Goal: Task Accomplishment & Management: Manage account settings

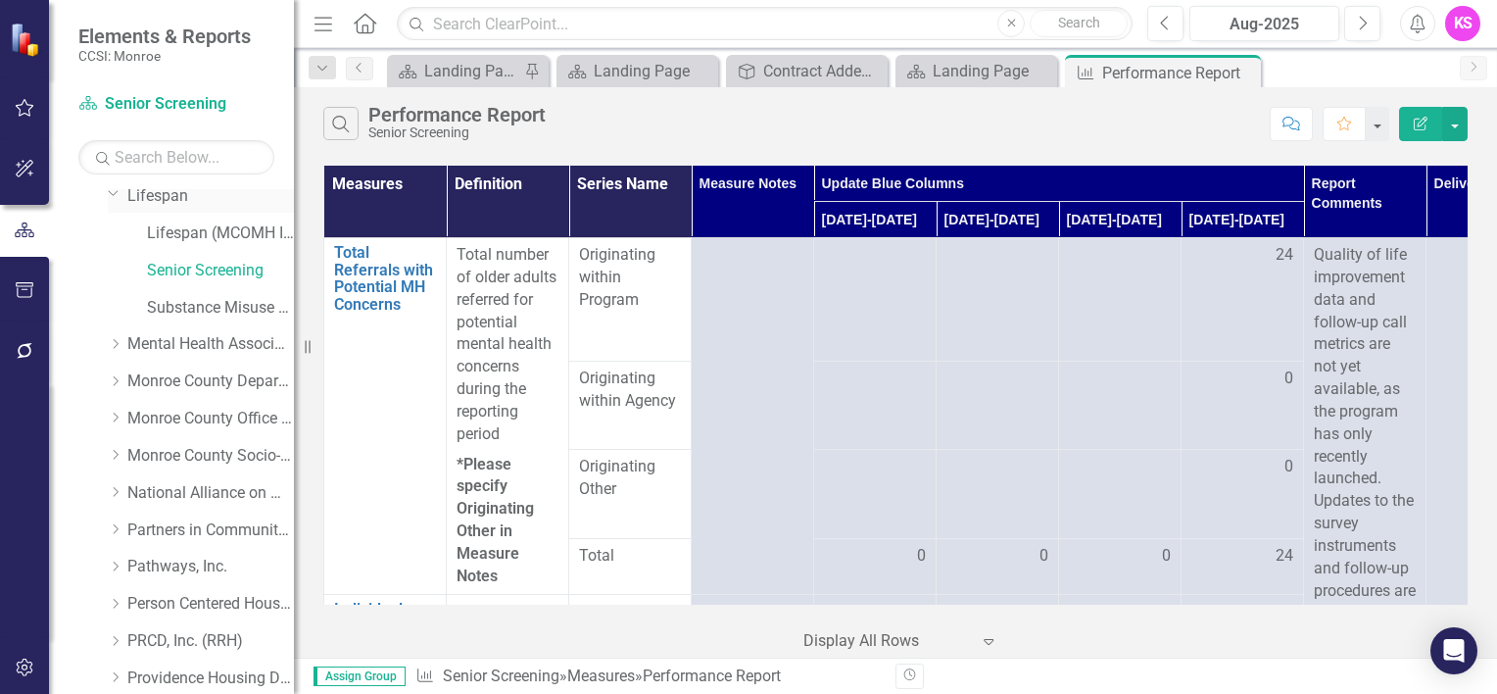
click at [169, 199] on link "Lifespan" at bounding box center [210, 196] width 167 height 23
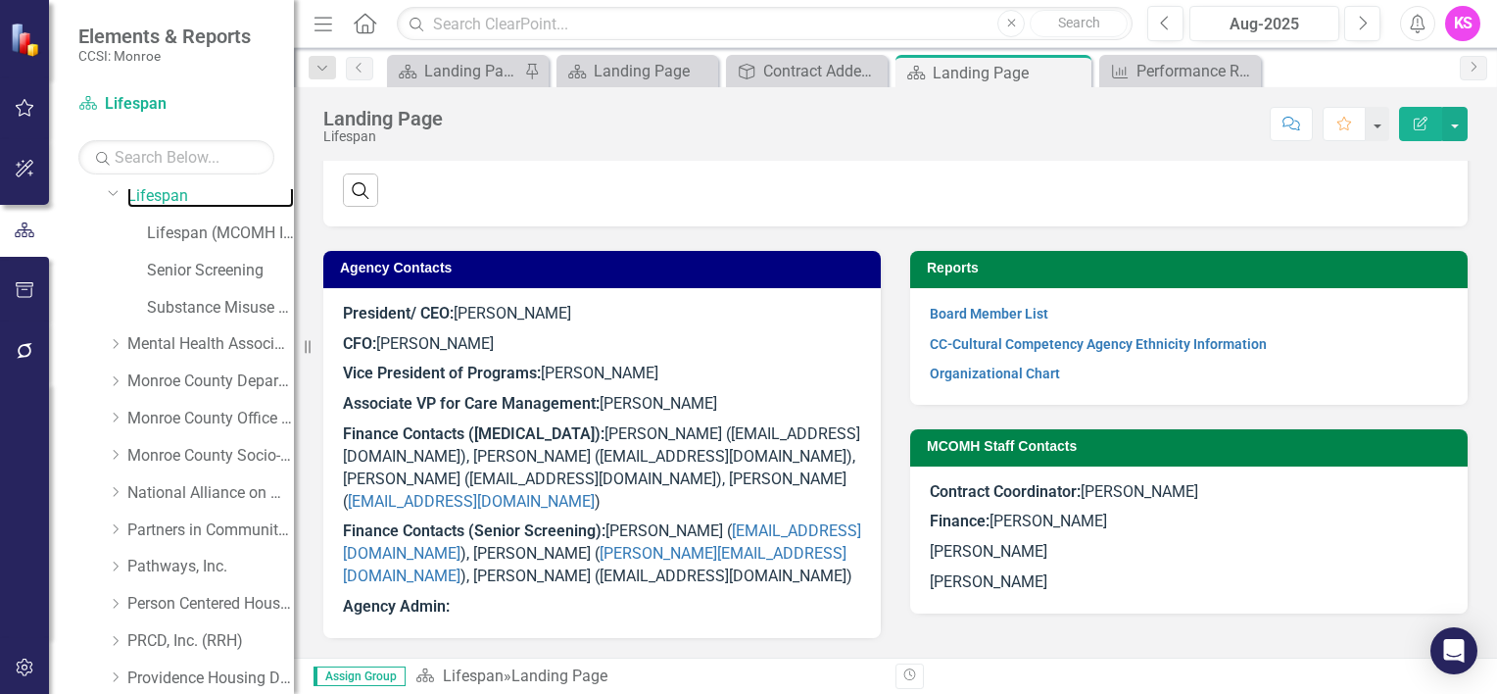
scroll to position [1117, 0]
click at [482, 329] on p "President/ CEO: [PERSON_NAME]" at bounding box center [602, 316] width 518 height 26
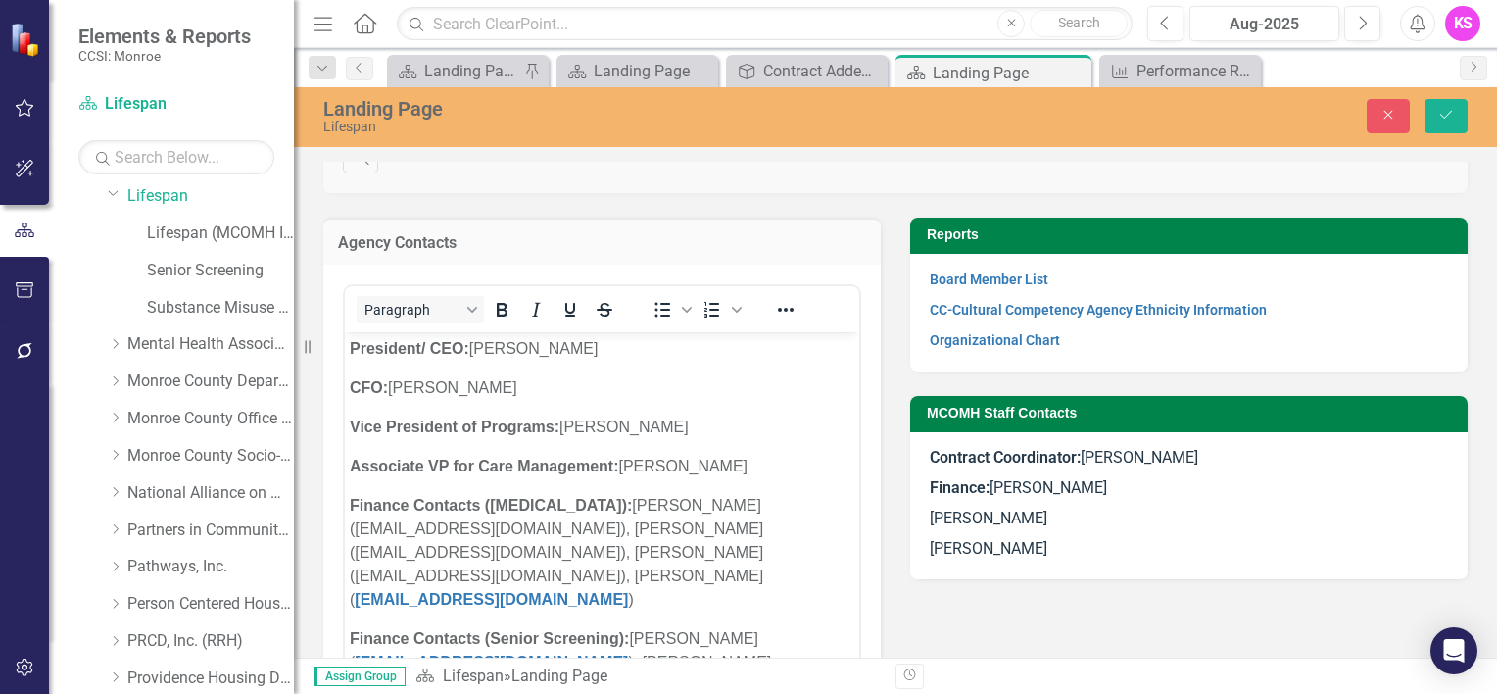
scroll to position [0, 0]
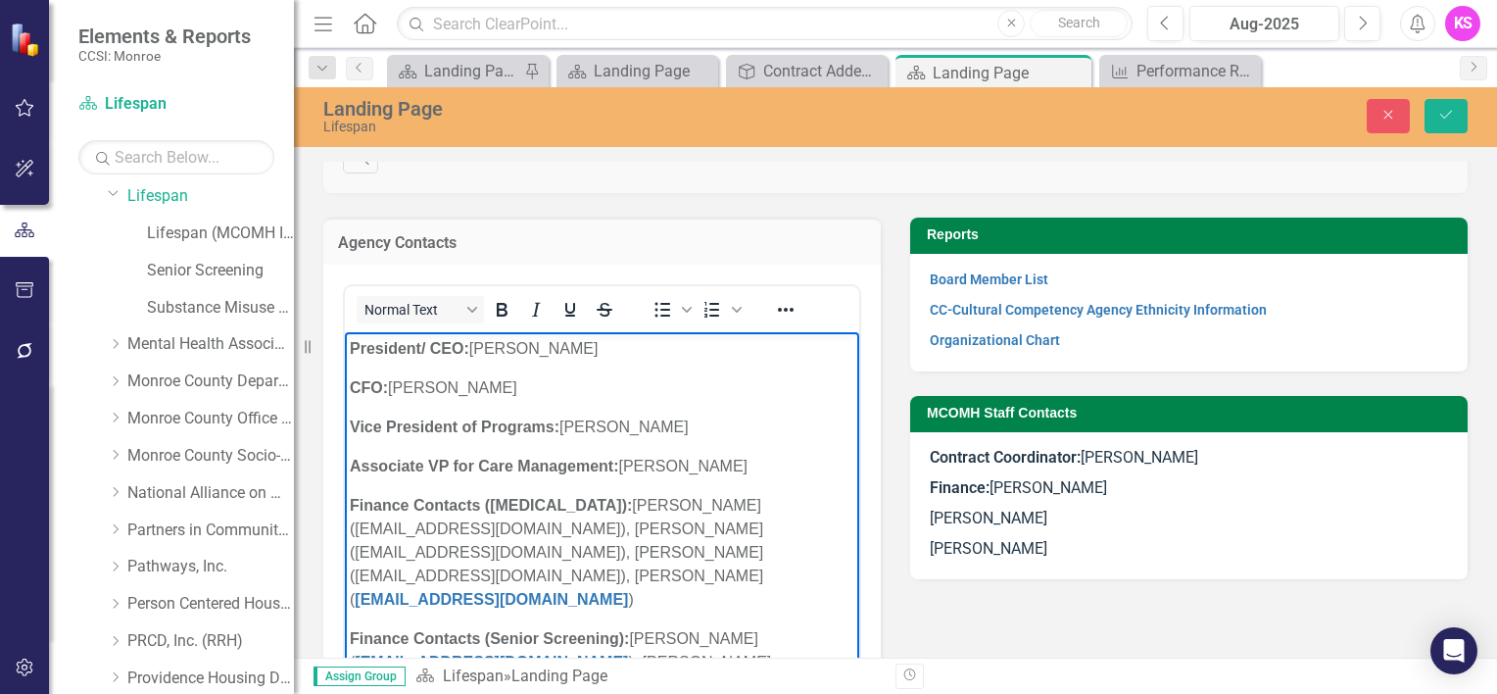
click at [500, 346] on p "President/ CEO: [PERSON_NAME]" at bounding box center [602, 349] width 505 height 24
click at [1454, 118] on icon "Save" at bounding box center [1446, 115] width 18 height 14
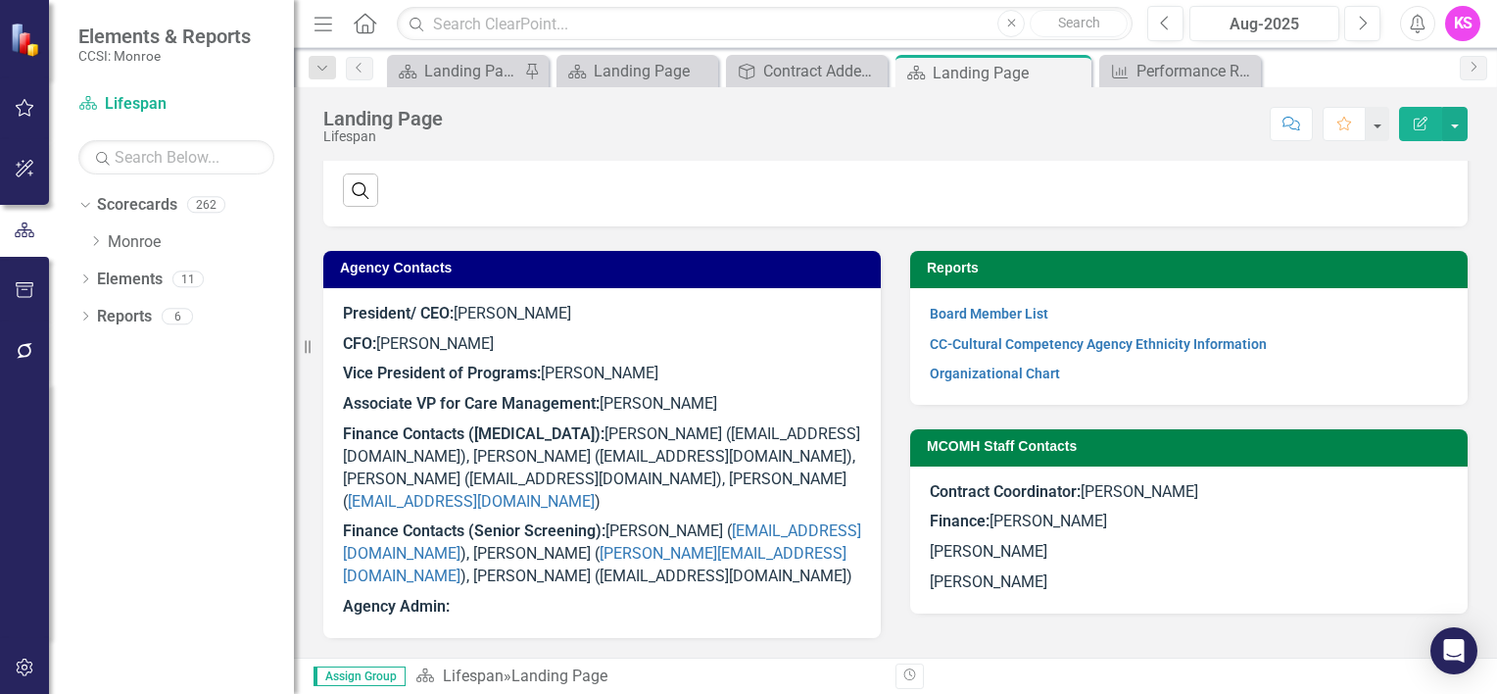
scroll to position [1117, 0]
click at [408, 505] on p "Finance Contacts ([MEDICAL_DATA]): [PERSON_NAME] ([EMAIL_ADDRESS][DOMAIN_NAME])…" at bounding box center [602, 467] width 518 height 97
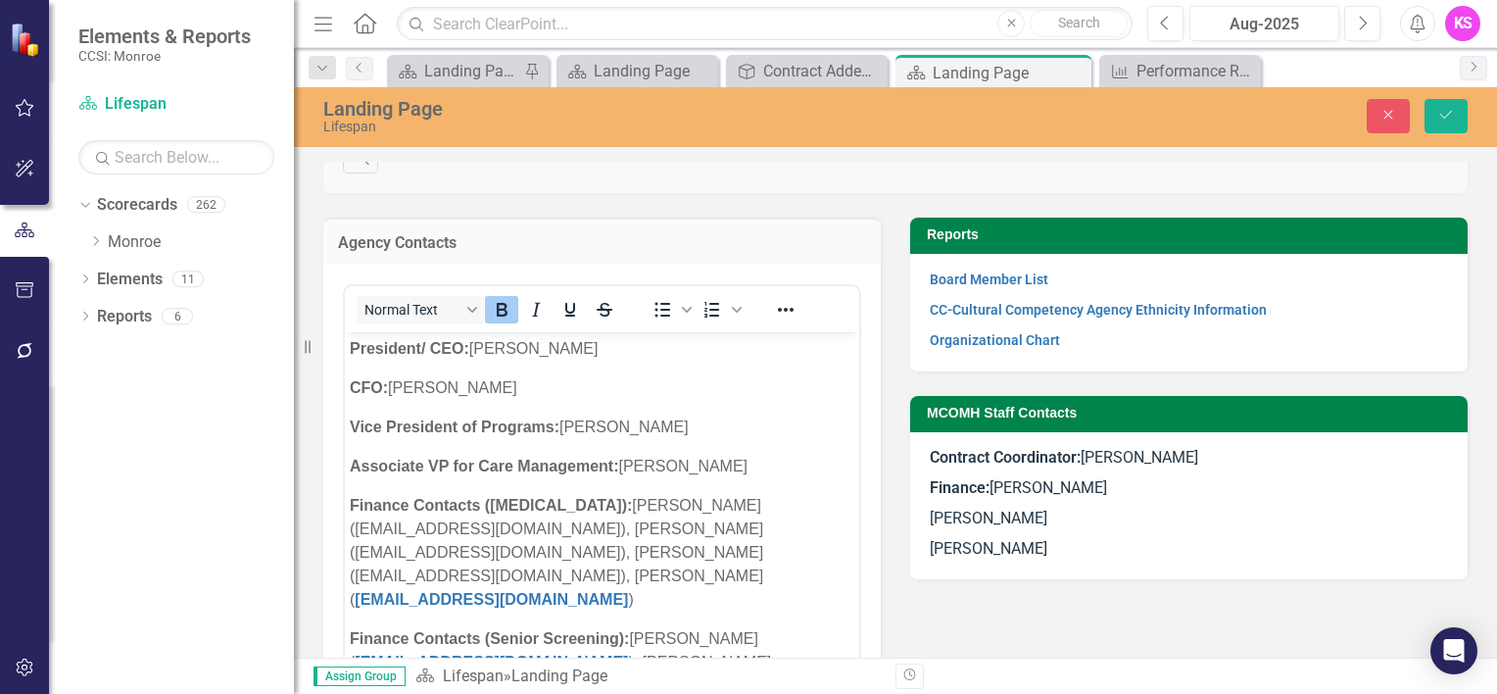
scroll to position [82, 0]
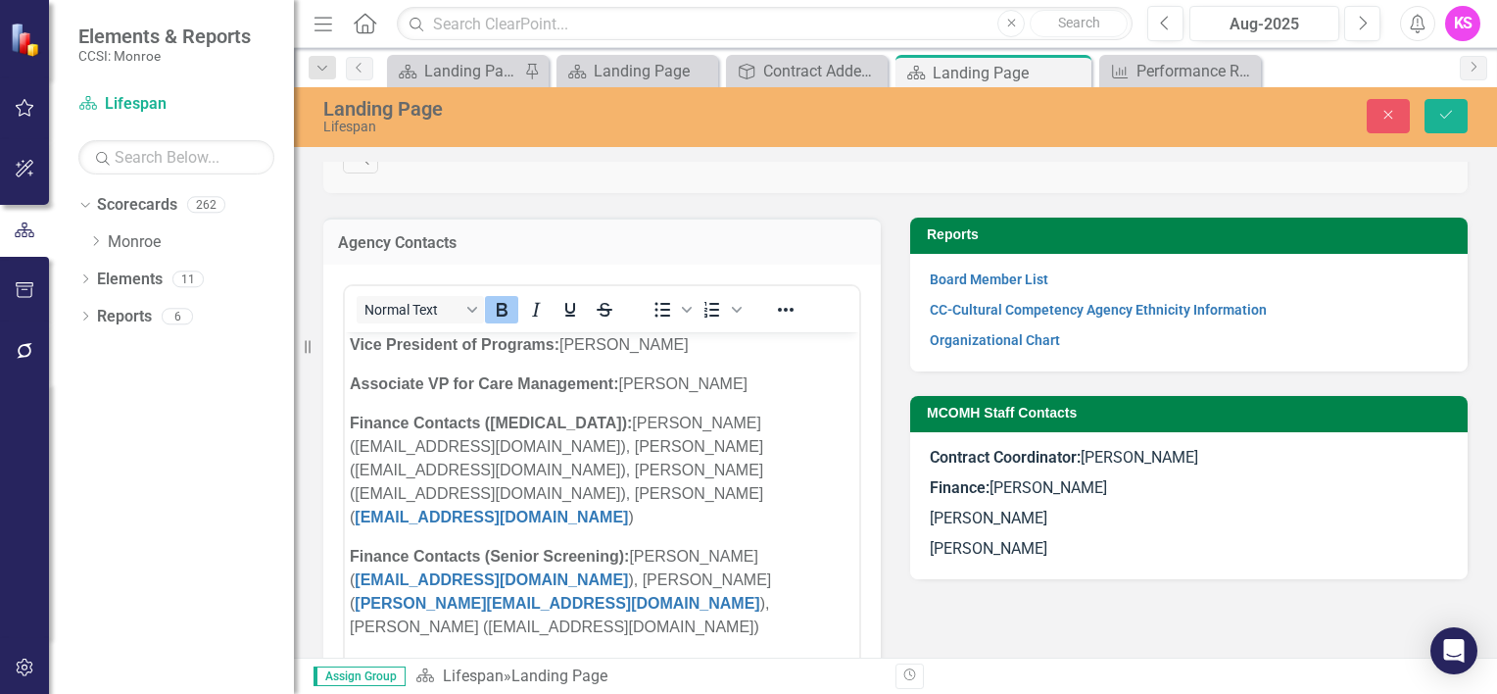
click at [594, 470] on p "Finance Contacts ([MEDICAL_DATA]): [PERSON_NAME] ([EMAIL_ADDRESS][DOMAIN_NAME])…" at bounding box center [602, 470] width 505 height 118
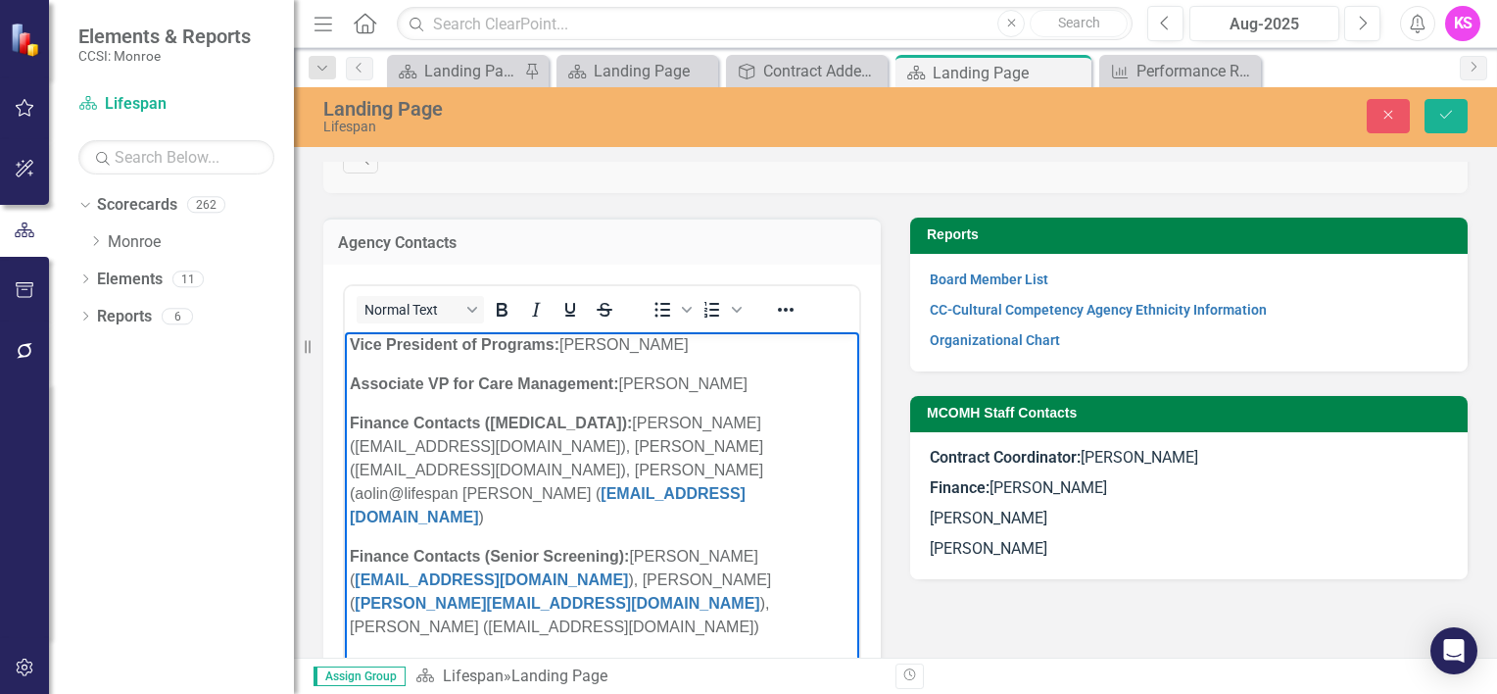
scroll to position [59, 0]
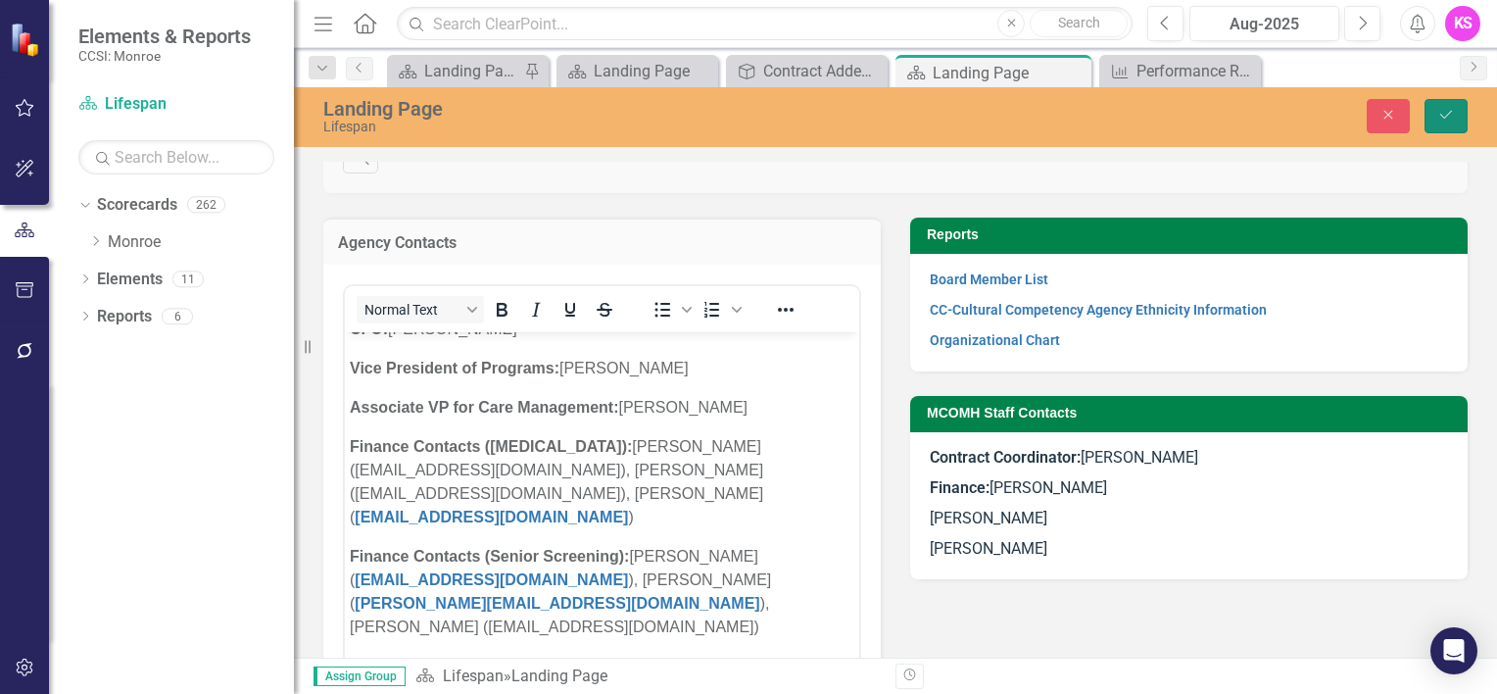
click at [1446, 117] on icon "submit" at bounding box center [1446, 115] width 12 height 8
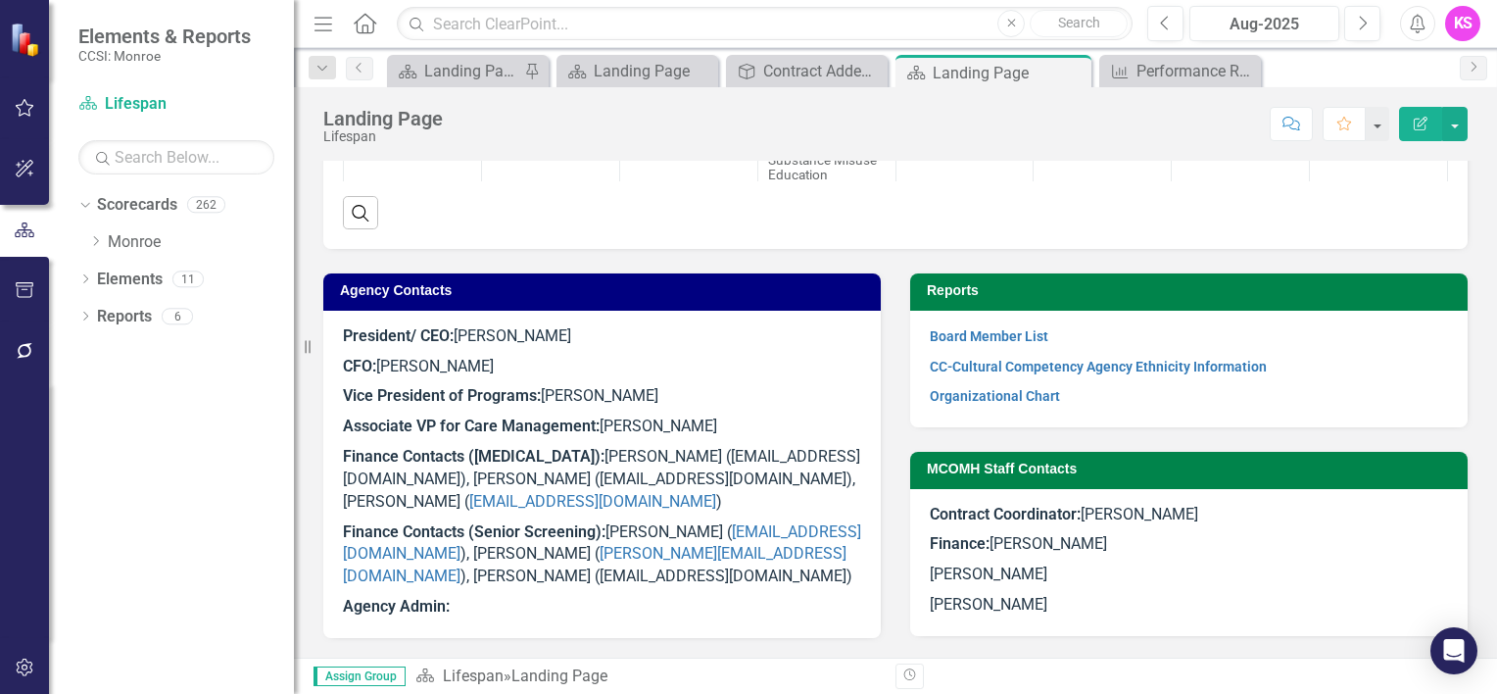
scroll to position [1117, 0]
click at [466, 550] on p "Finance Contacts (Senior Screening): [PERSON_NAME] ( [EMAIL_ADDRESS][DOMAIN_NAM…" at bounding box center [602, 554] width 518 height 75
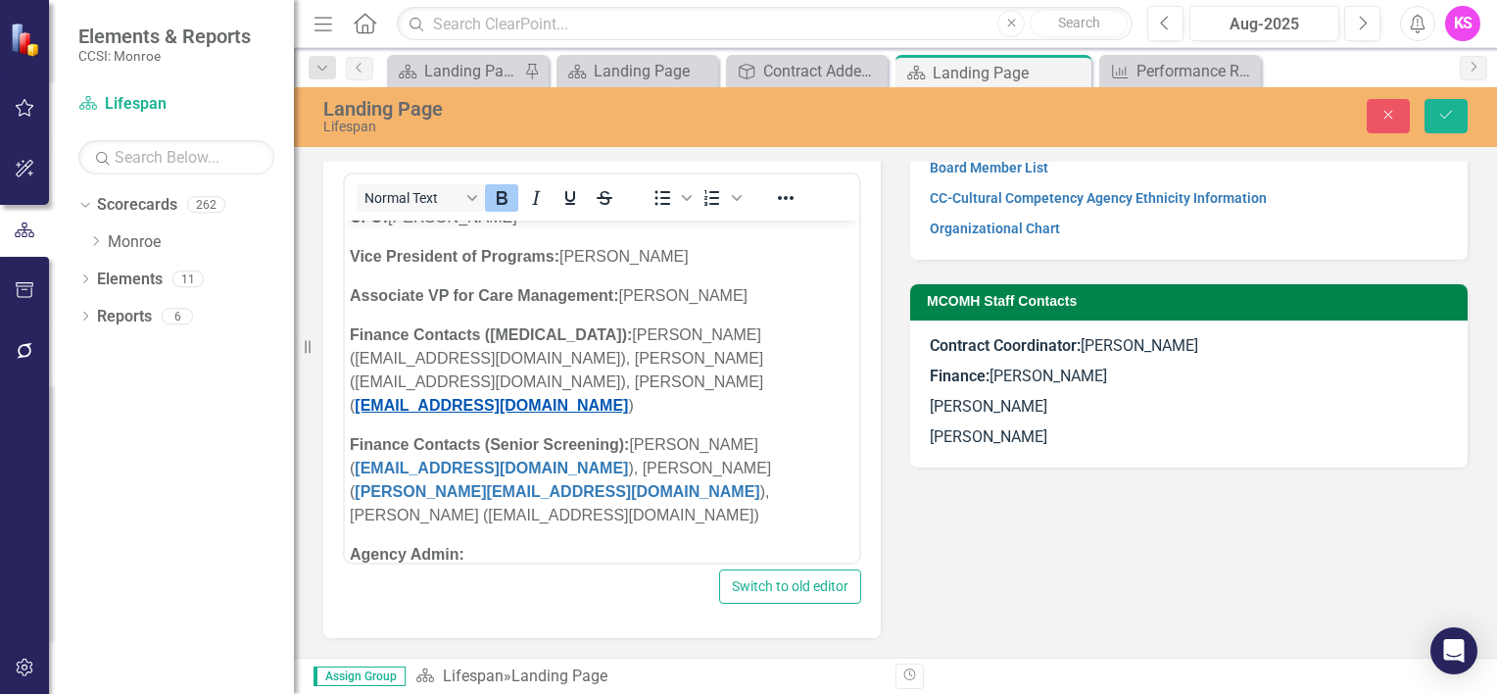
scroll to position [1286, 0]
click at [700, 444] on p "Finance Contacts (Senior Screening): [PERSON_NAME] ( [EMAIL_ADDRESS][DOMAIN_NAM…" at bounding box center [602, 480] width 505 height 94
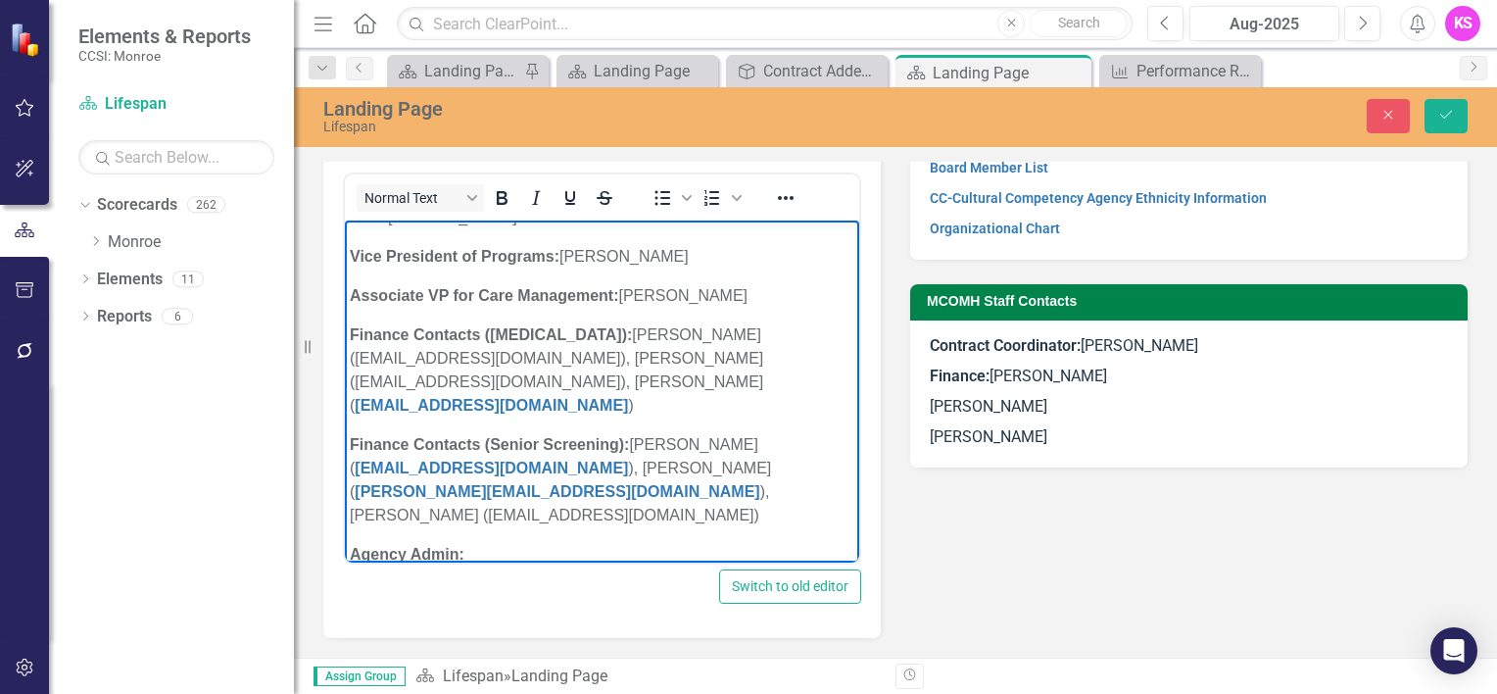
click at [609, 447] on p "Finance Contacts (Senior Screening): [PERSON_NAME] ( [EMAIL_ADDRESS][DOMAIN_NAM…" at bounding box center [602, 480] width 505 height 94
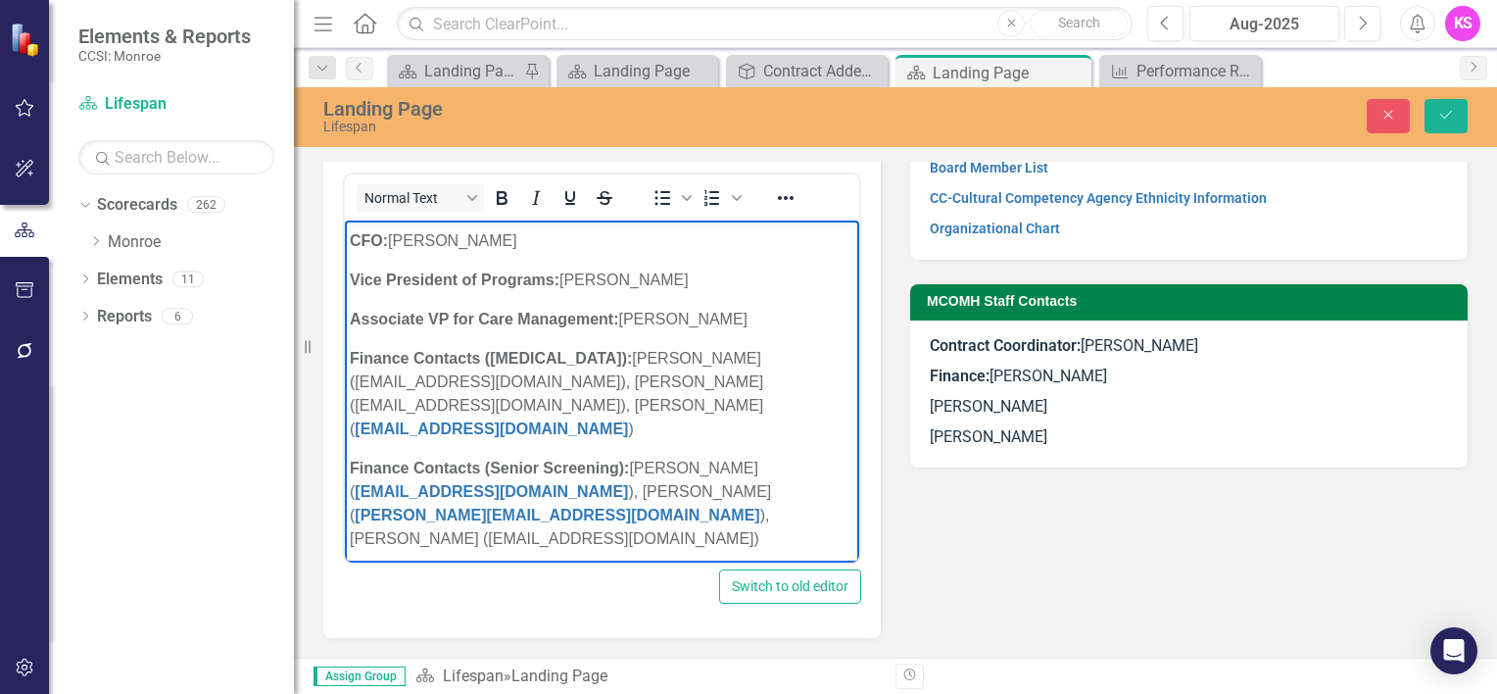
scroll to position [59, 0]
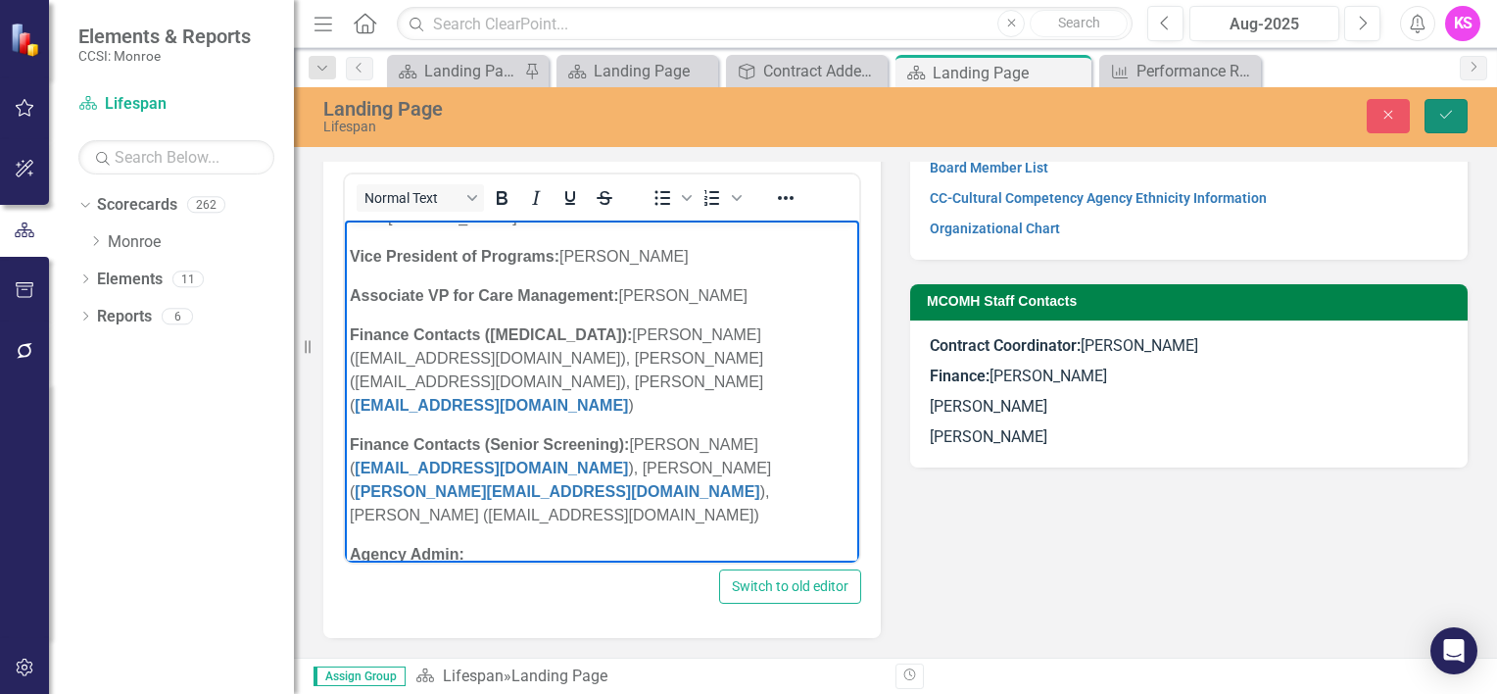
click at [1443, 117] on icon "Save" at bounding box center [1446, 115] width 18 height 14
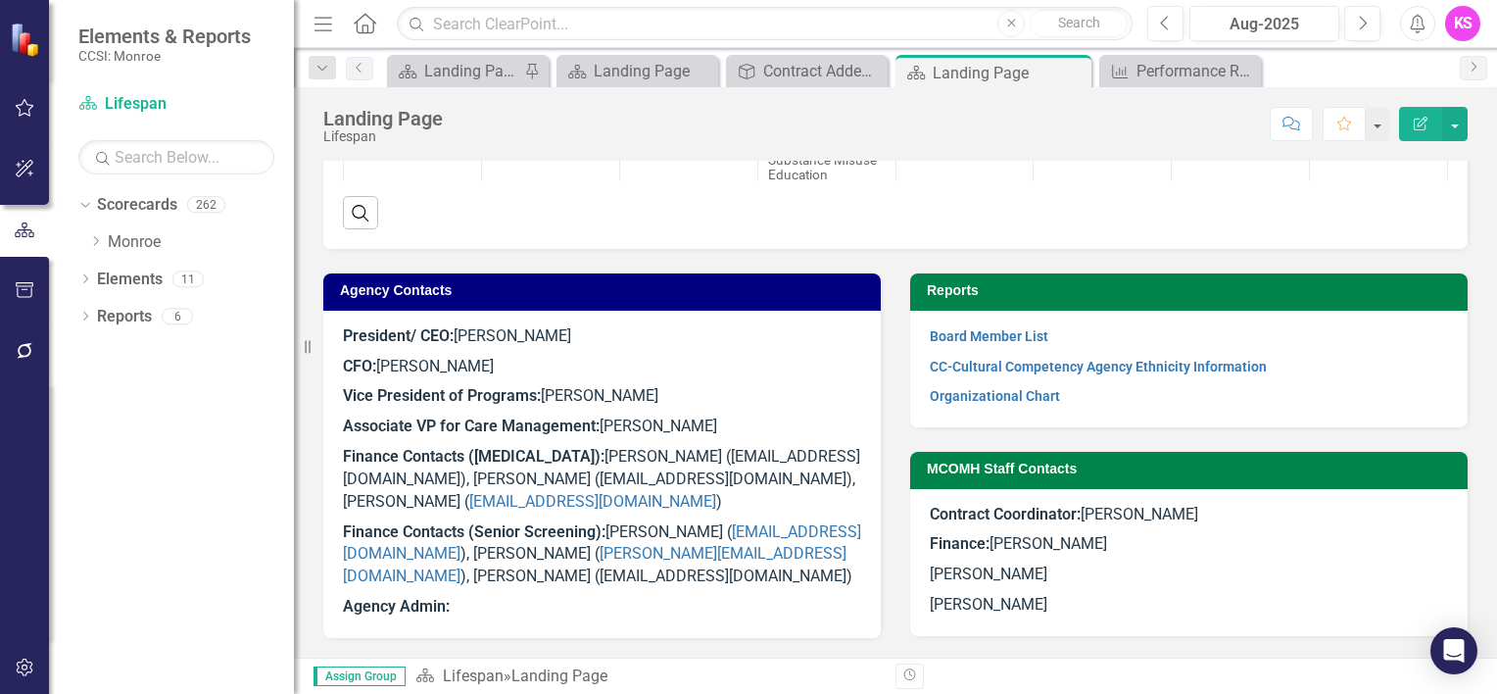
scroll to position [1117, 0]
click at [643, 580] on p "Finance Contacts (Senior Screening): [PERSON_NAME] ( [EMAIL_ADDRESS][DOMAIN_NAM…" at bounding box center [602, 554] width 518 height 75
click at [480, 611] on p "Agency Admin:" at bounding box center [602, 605] width 518 height 26
click at [474, 607] on p "Agency Admin:" at bounding box center [602, 605] width 518 height 26
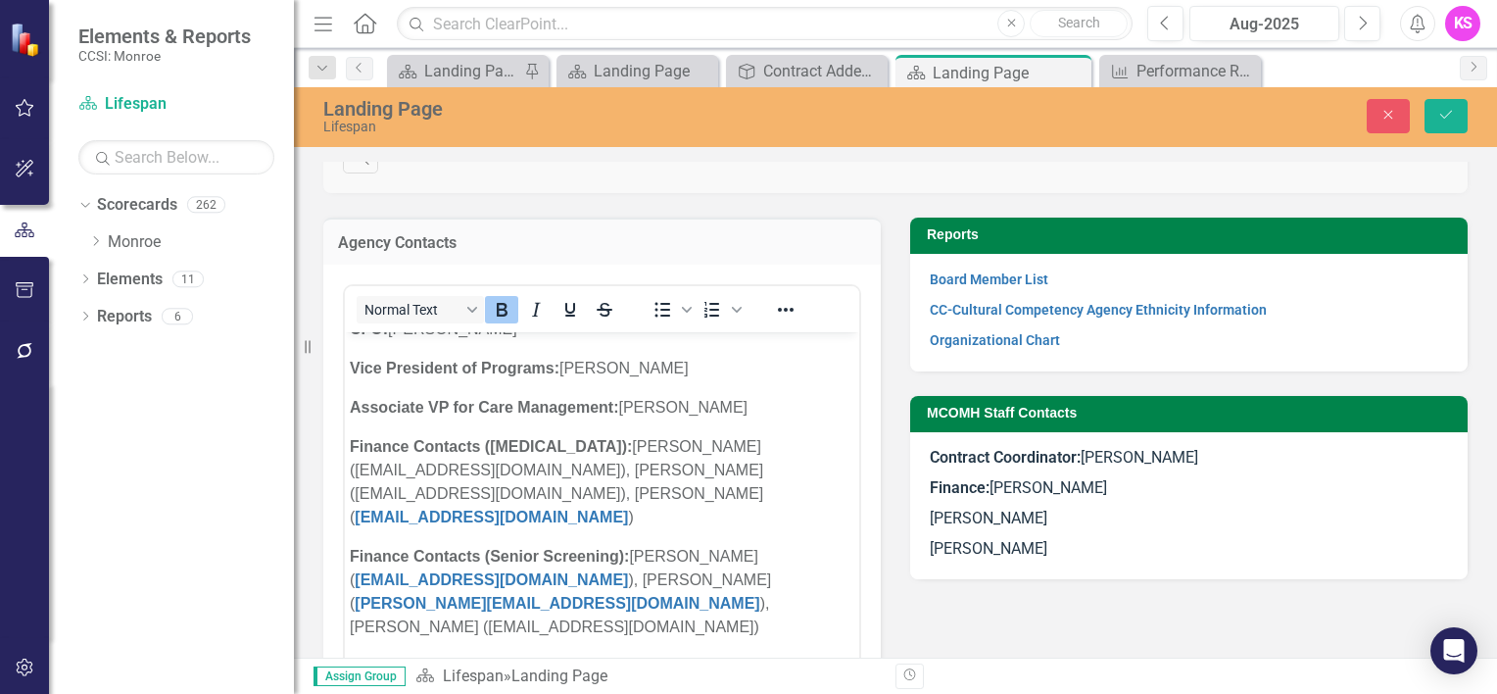
scroll to position [1286, 0]
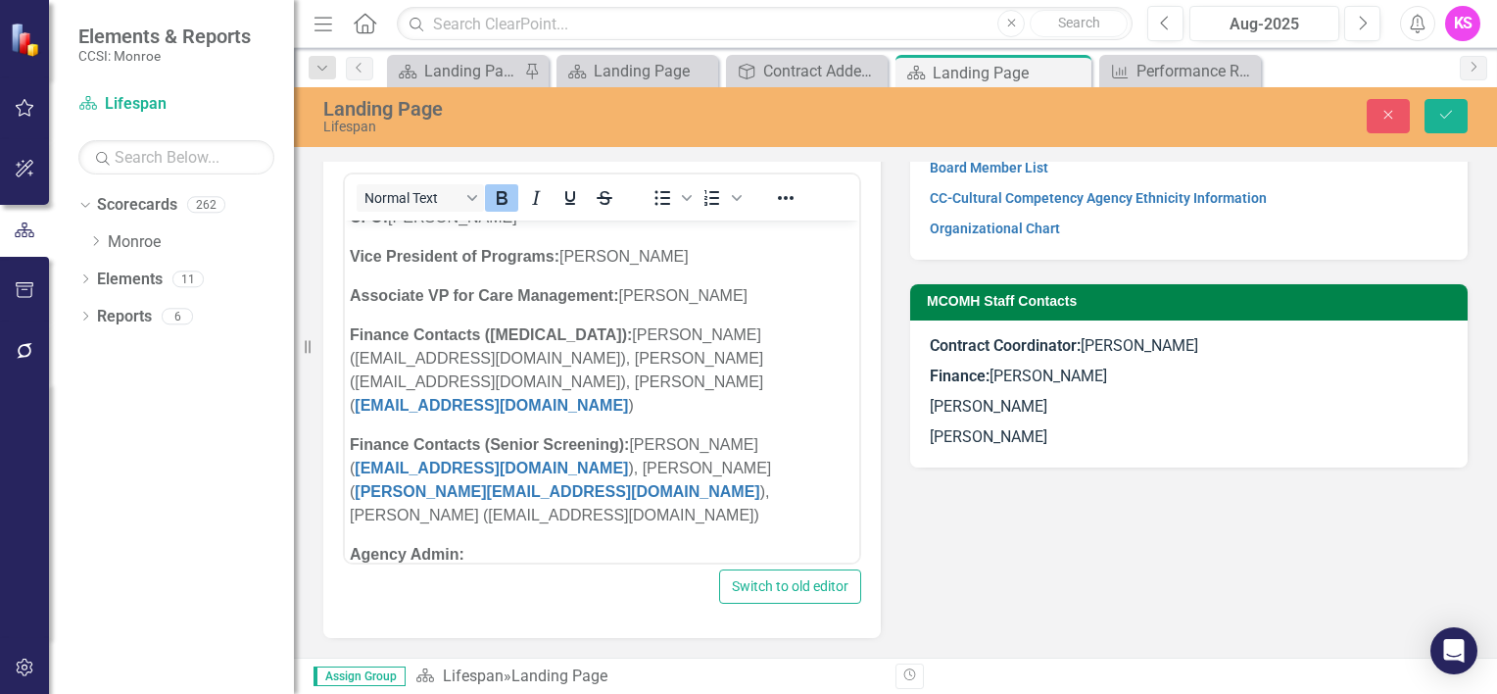
click at [494, 543] on p "Agency Admin:" at bounding box center [602, 555] width 505 height 24
click at [1448, 114] on icon "Save" at bounding box center [1446, 115] width 18 height 14
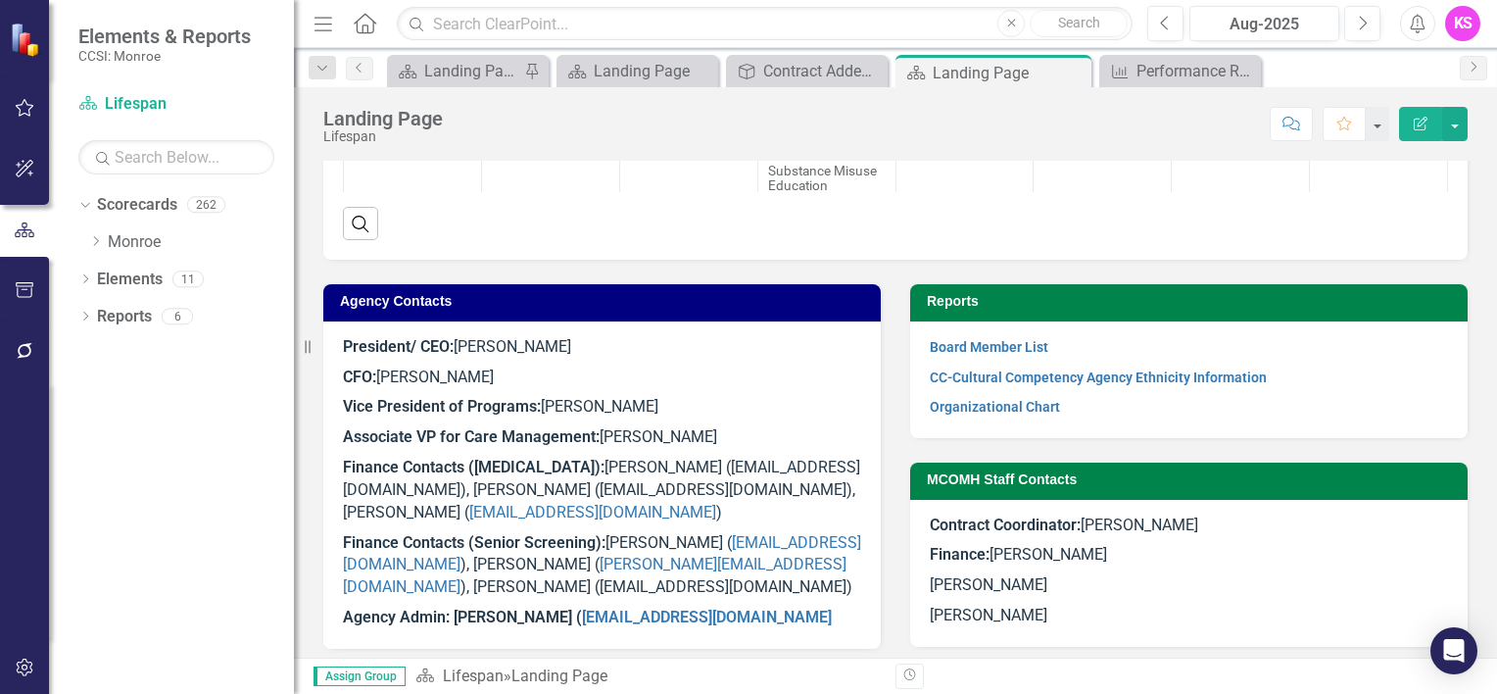
scroll to position [1117, 0]
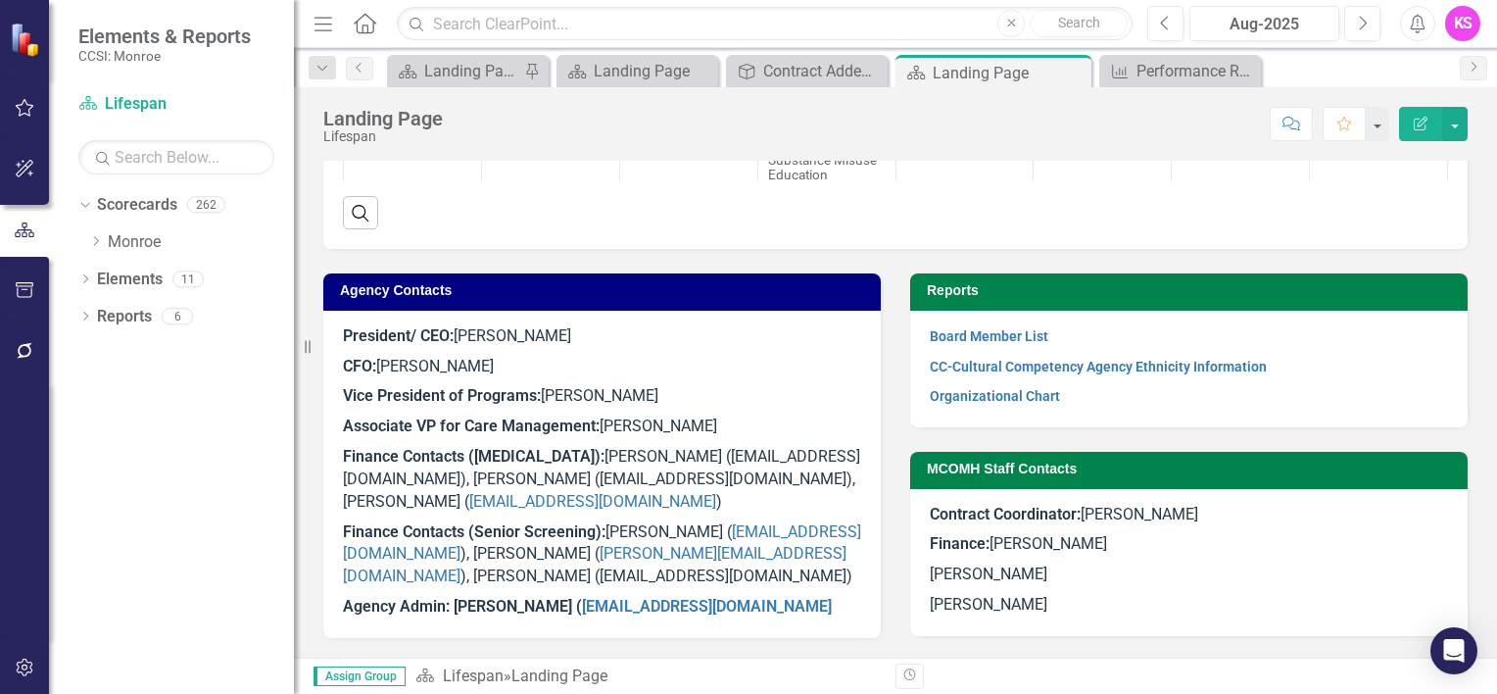
click at [825, 623] on div "President/ CEO: [PERSON_NAME] CFO: [PERSON_NAME] Vice President of Programs: [P…" at bounding box center [601, 474] width 557 height 327
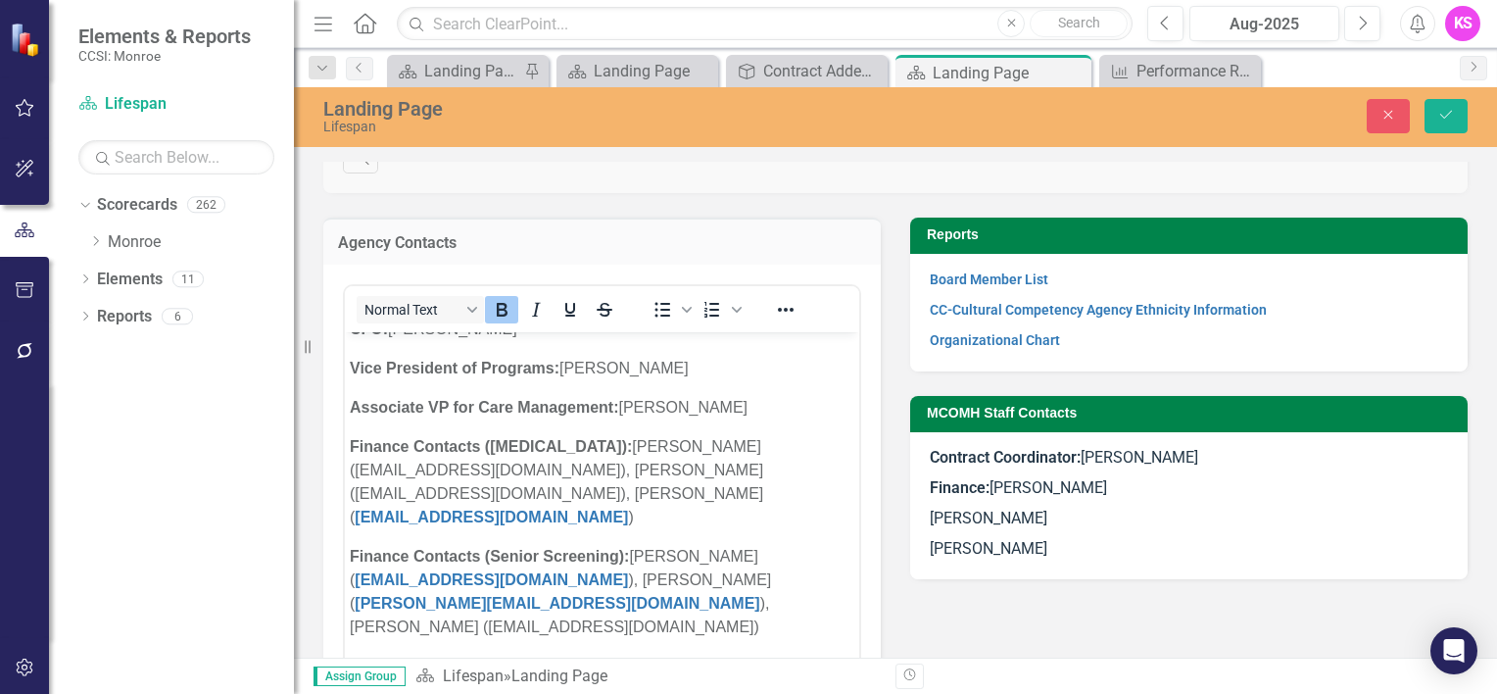
scroll to position [1286, 0]
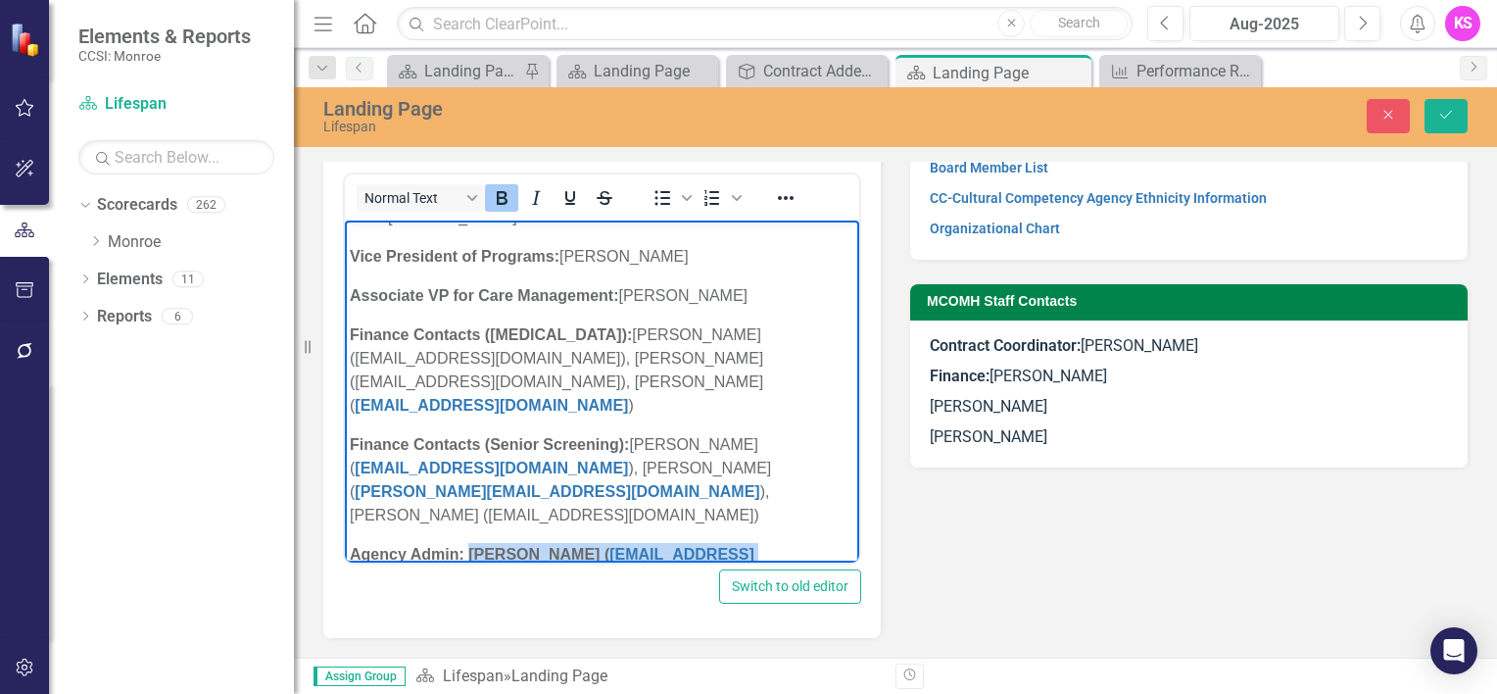
drag, startPoint x: 471, startPoint y: 528, endPoint x: 779, endPoint y: 537, distance: 307.7
click at [779, 543] on p "Agency Admin: [PERSON_NAME] ( [EMAIL_ADDRESS][DOMAIN_NAME]" at bounding box center [602, 566] width 505 height 47
copy strong "[PERSON_NAME] ( [EMAIL_ADDRESS][DOMAIN_NAME]"
click at [588, 491] on p "Finance Contacts (Senior Screening): [PERSON_NAME] ( [EMAIL_ADDRESS][DOMAIN_NAM…" at bounding box center [602, 480] width 505 height 94
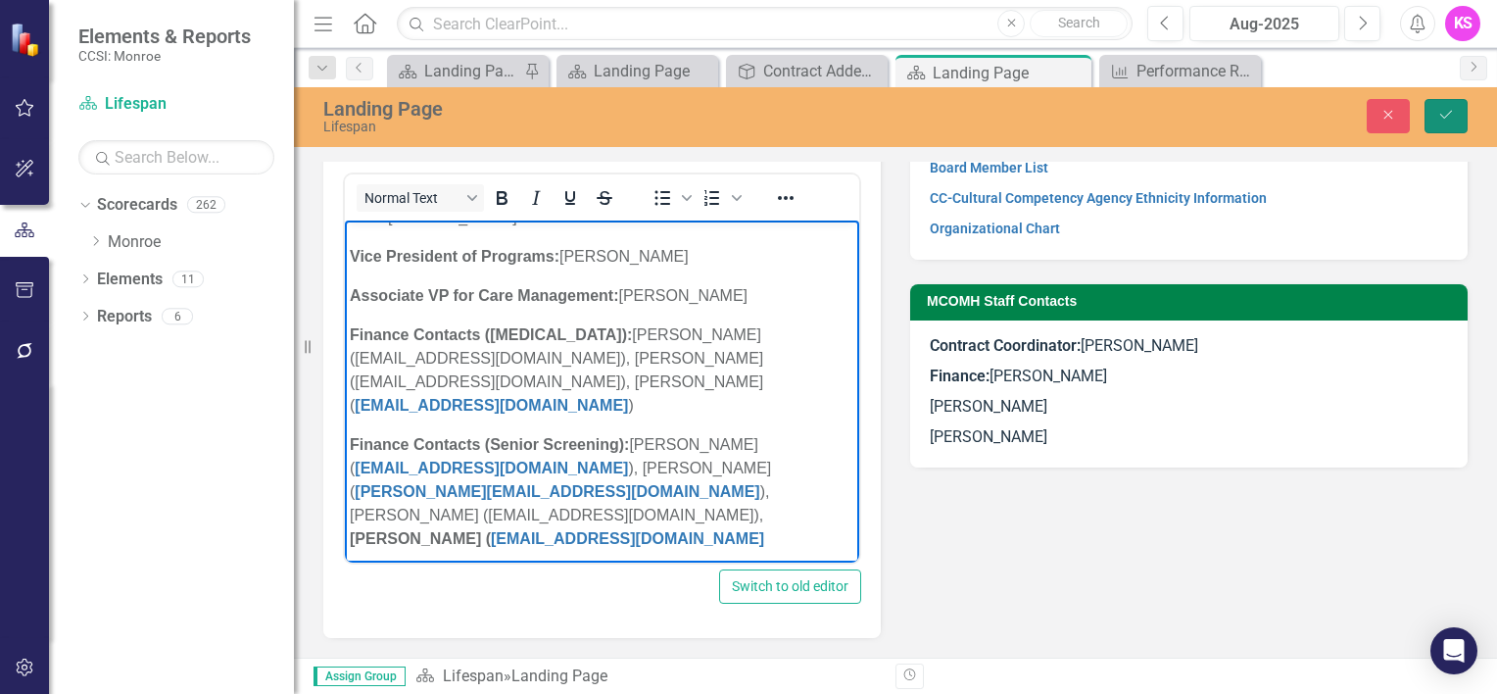
click at [1442, 111] on icon "Save" at bounding box center [1446, 115] width 18 height 14
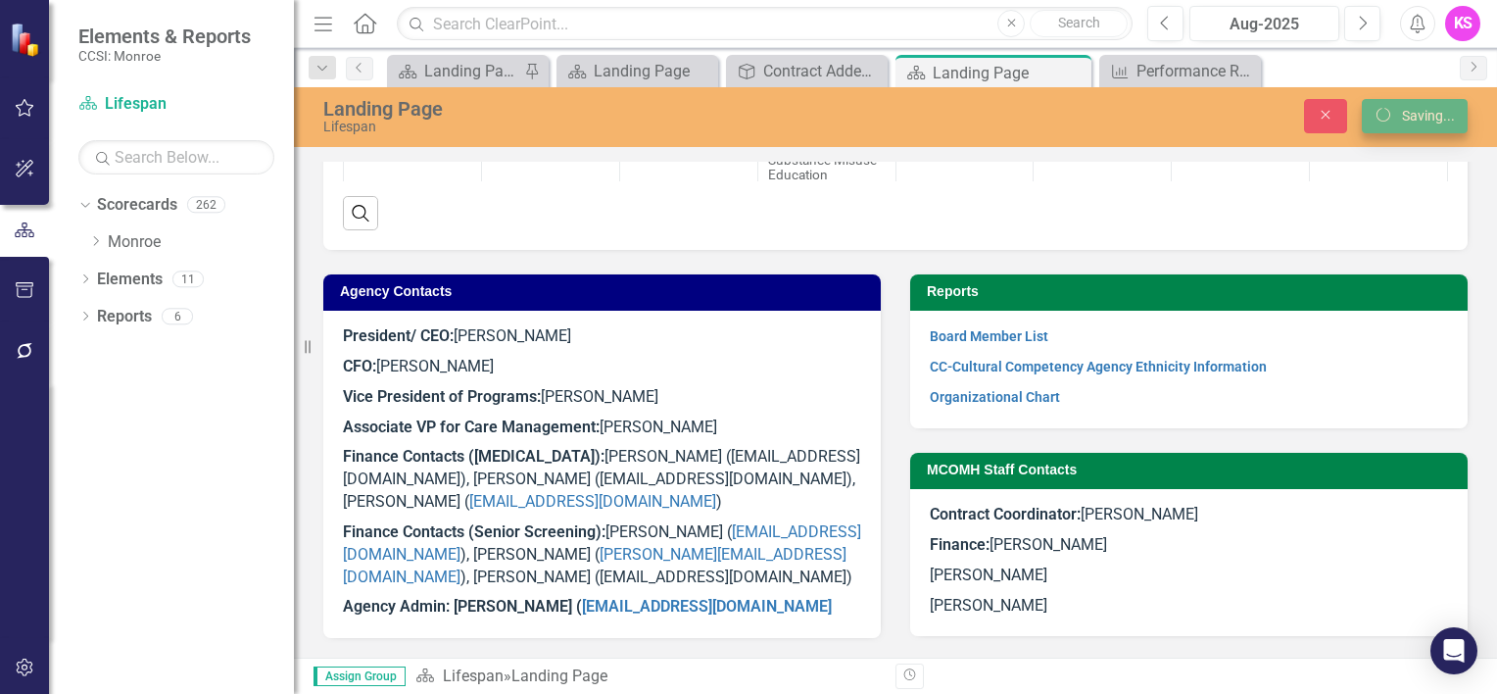
scroll to position [1119, 0]
